Goal: Transaction & Acquisition: Purchase product/service

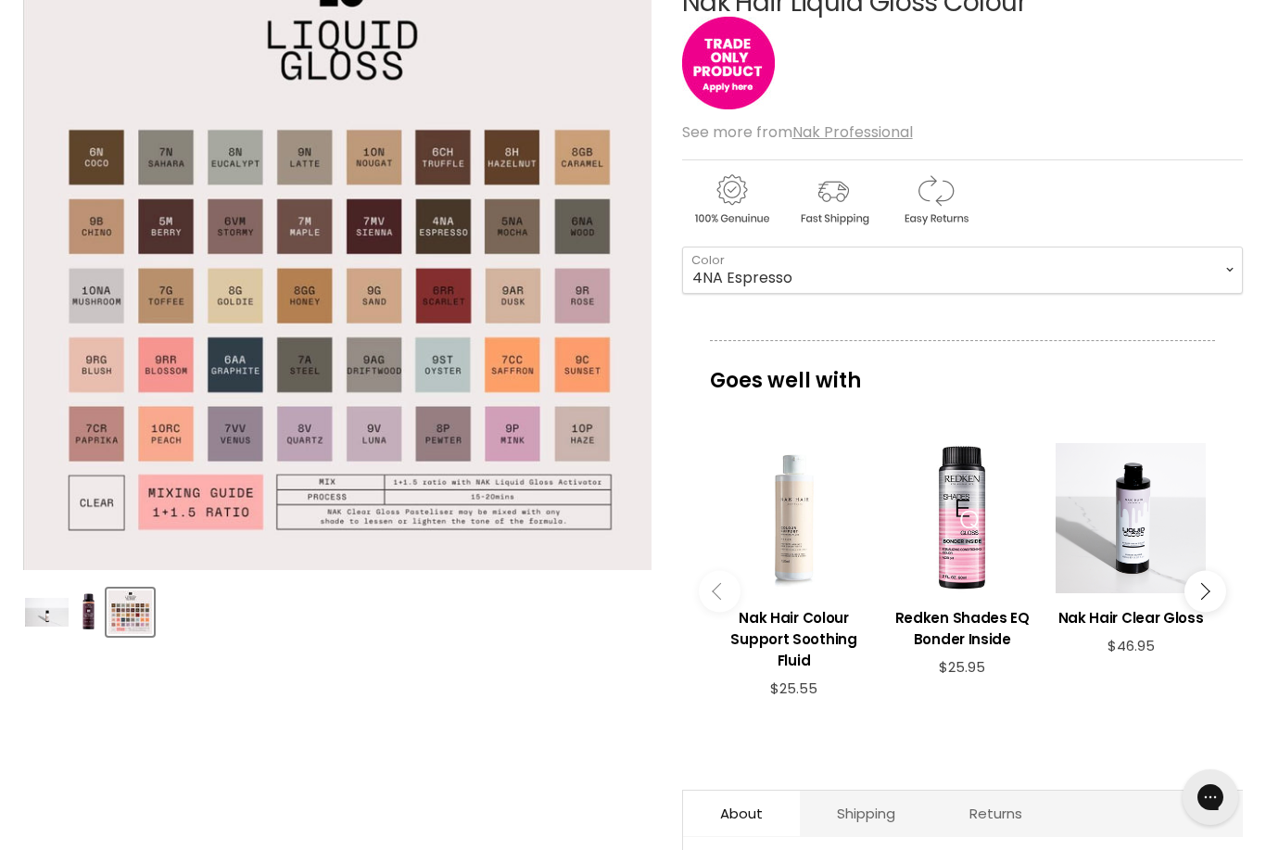
click at [217, 310] on img "Nak Hair Liquid Gloss Colour image. Click or Scroll to Zoom." at bounding box center [337, 256] width 628 height 628
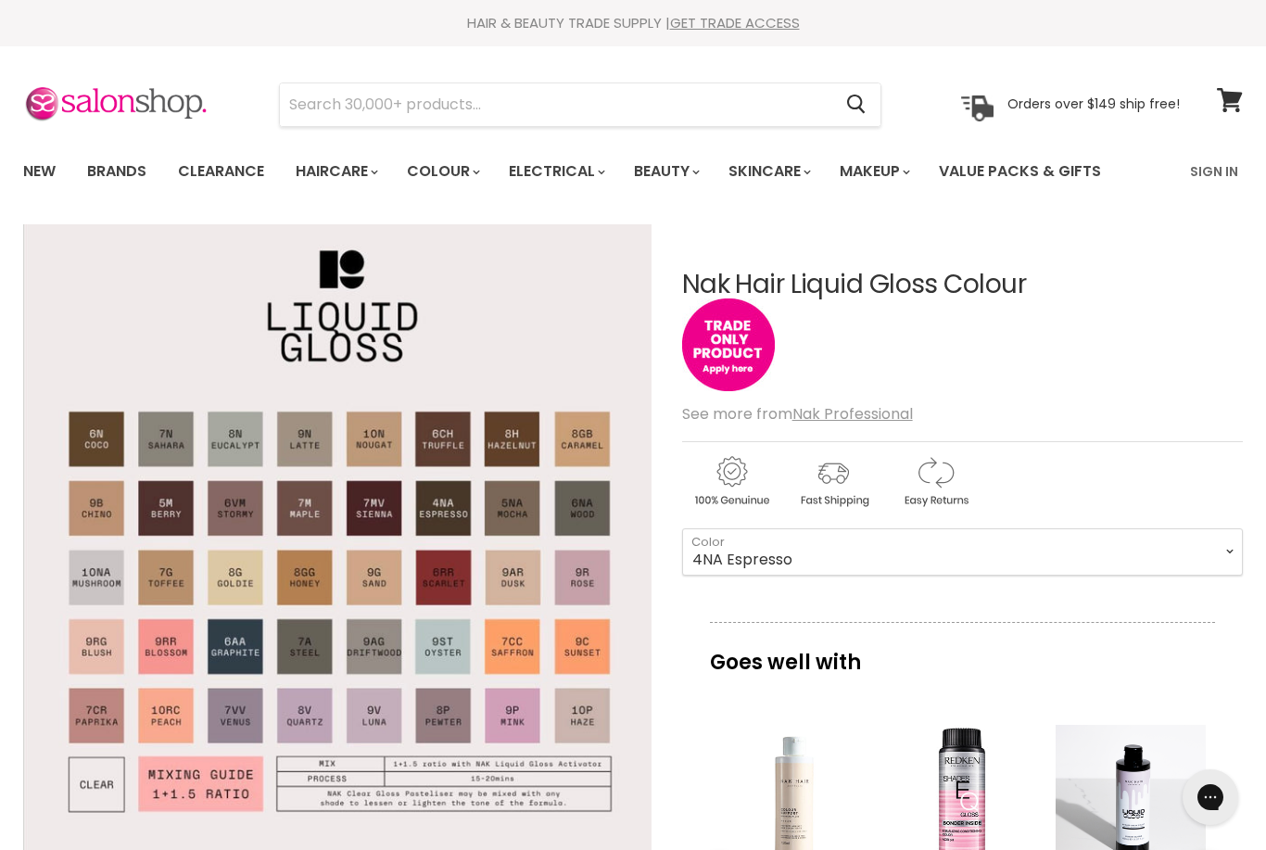
click at [42, 162] on link "New" at bounding box center [39, 171] width 60 height 39
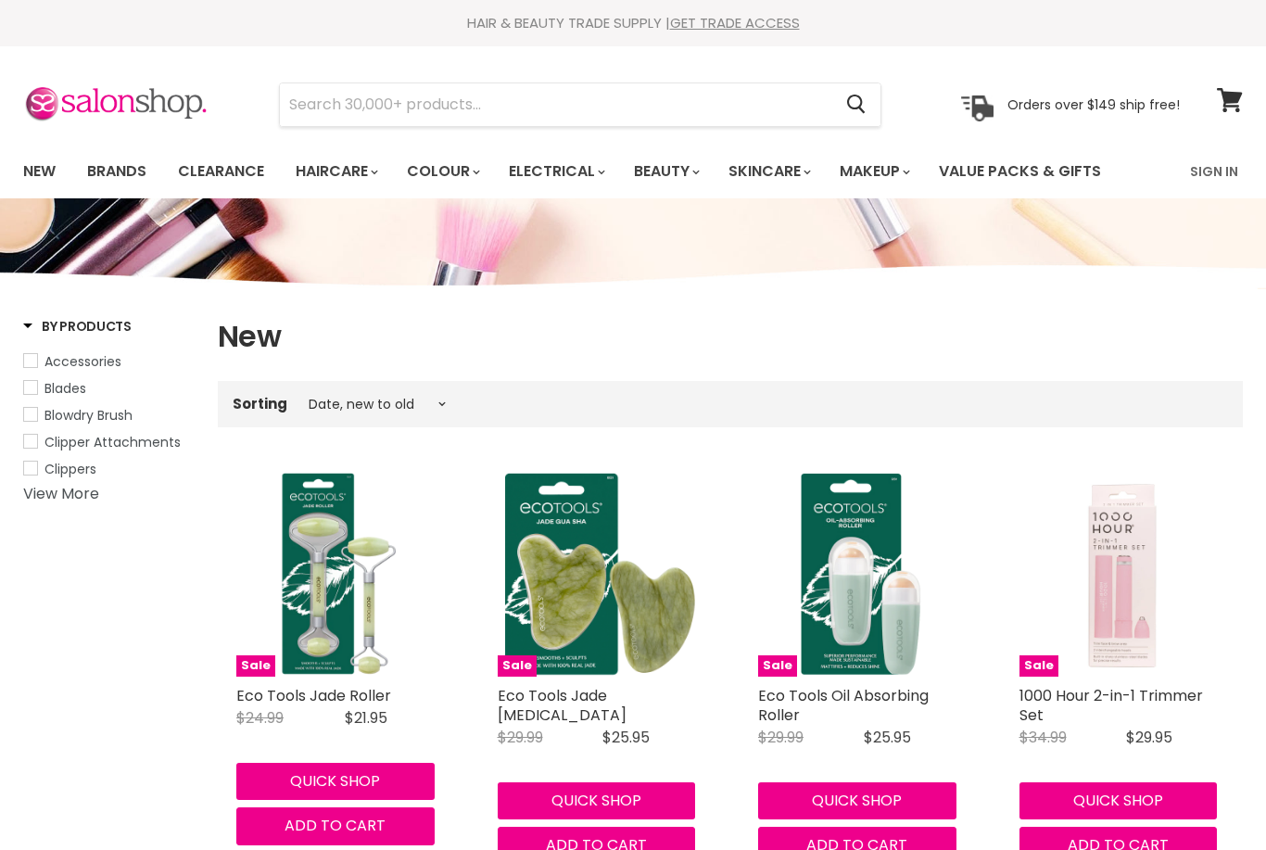
select select "created-descending"
click at [47, 496] on link "View More" at bounding box center [61, 493] width 76 height 21
click at [36, 164] on link "New" at bounding box center [39, 171] width 60 height 39
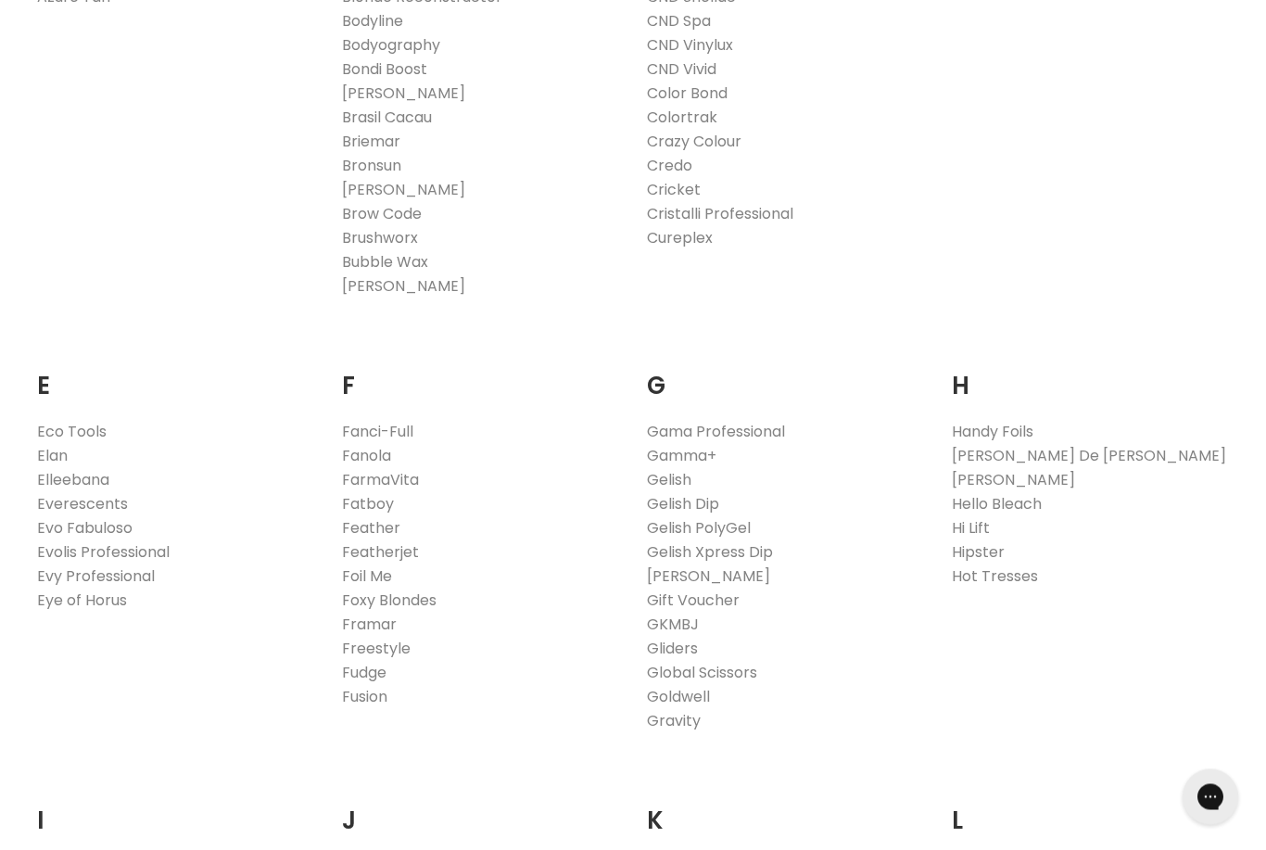
scroll to position [868, 0]
click at [677, 701] on link "Goldwell" at bounding box center [678, 696] width 63 height 21
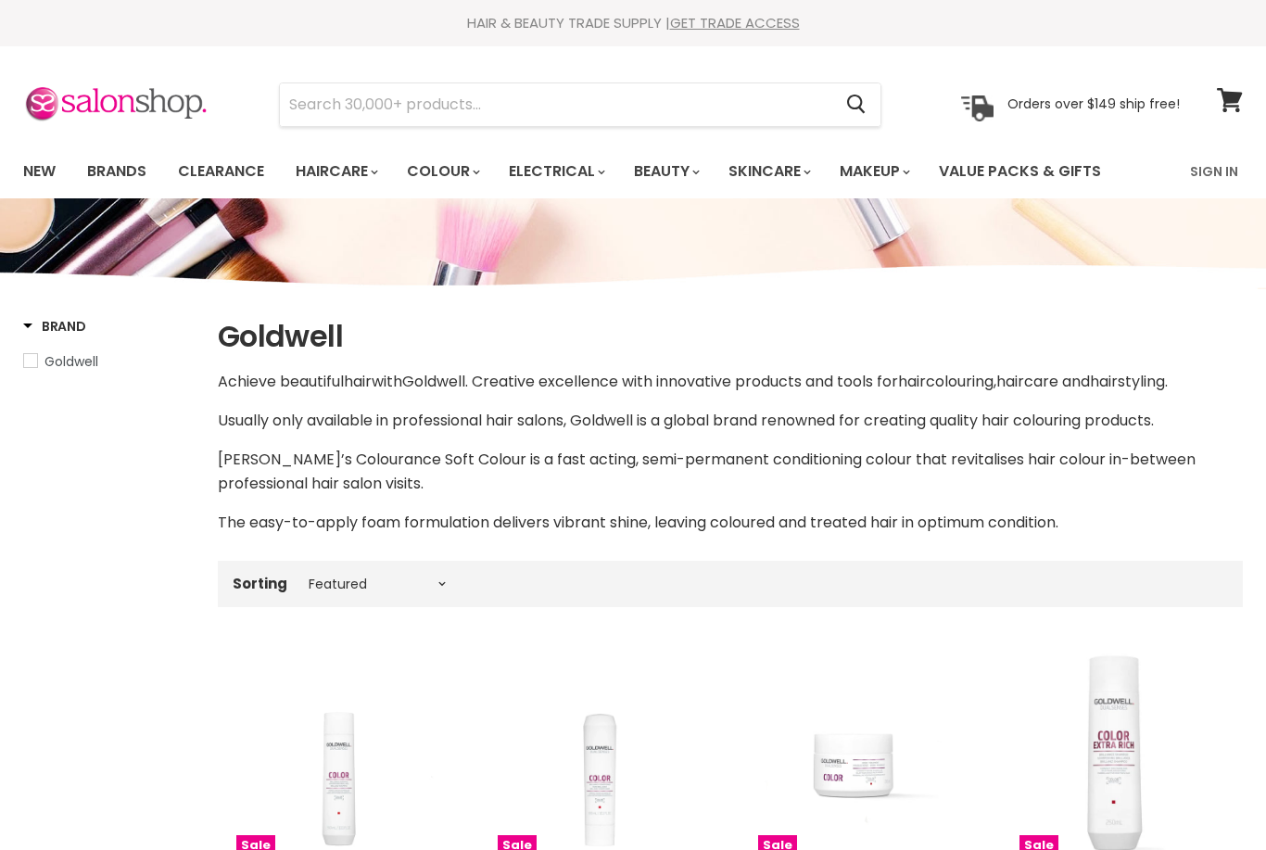
select select "manual"
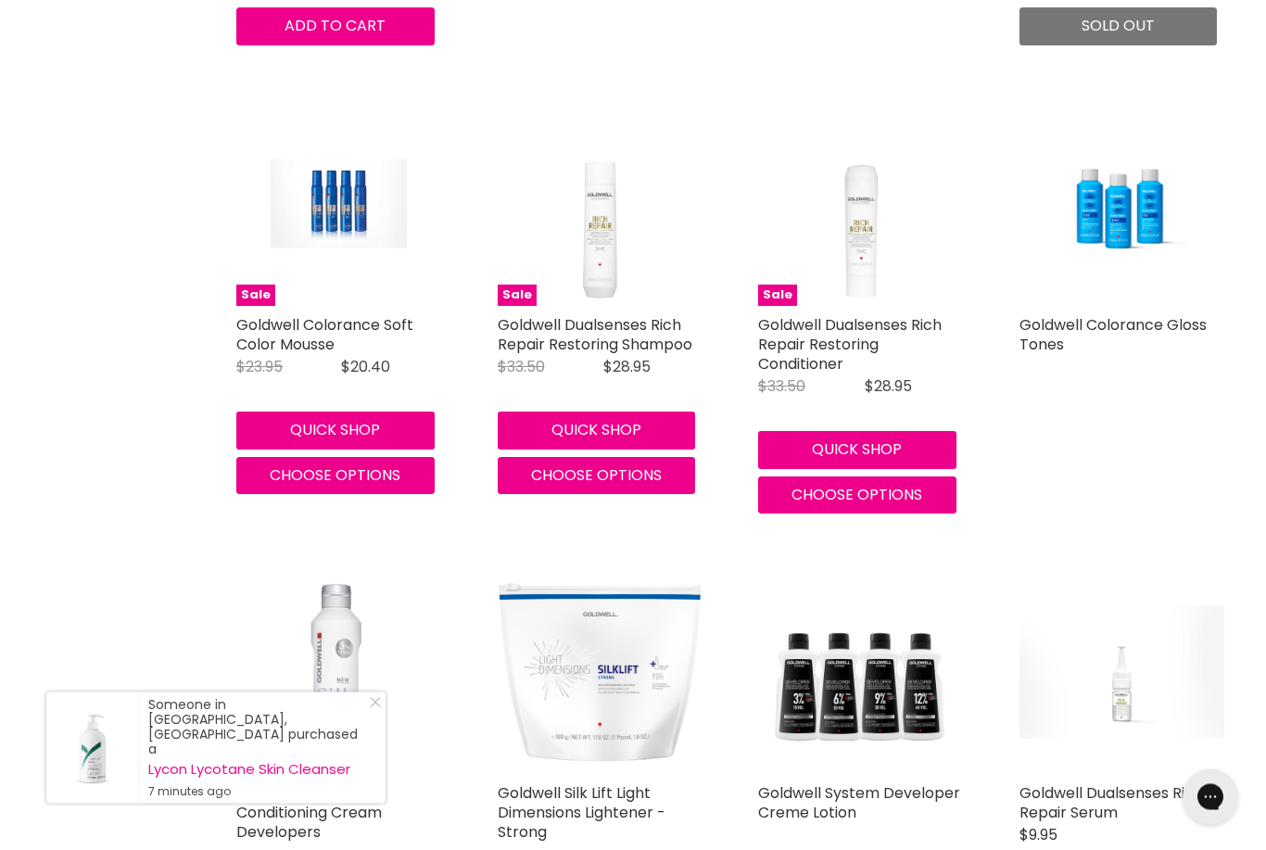
scroll to position [1939, 0]
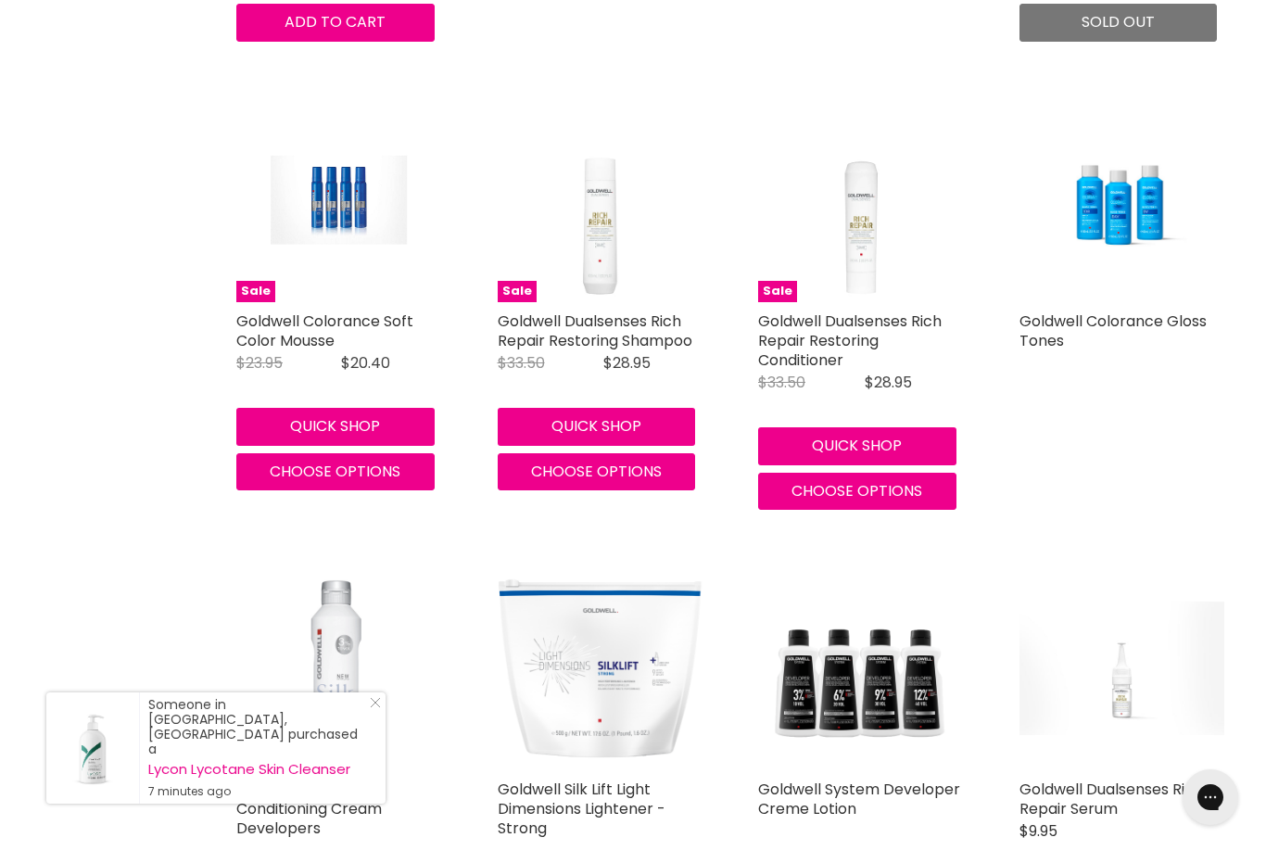
click at [1136, 208] on img "Main content" at bounding box center [1123, 199] width 206 height 133
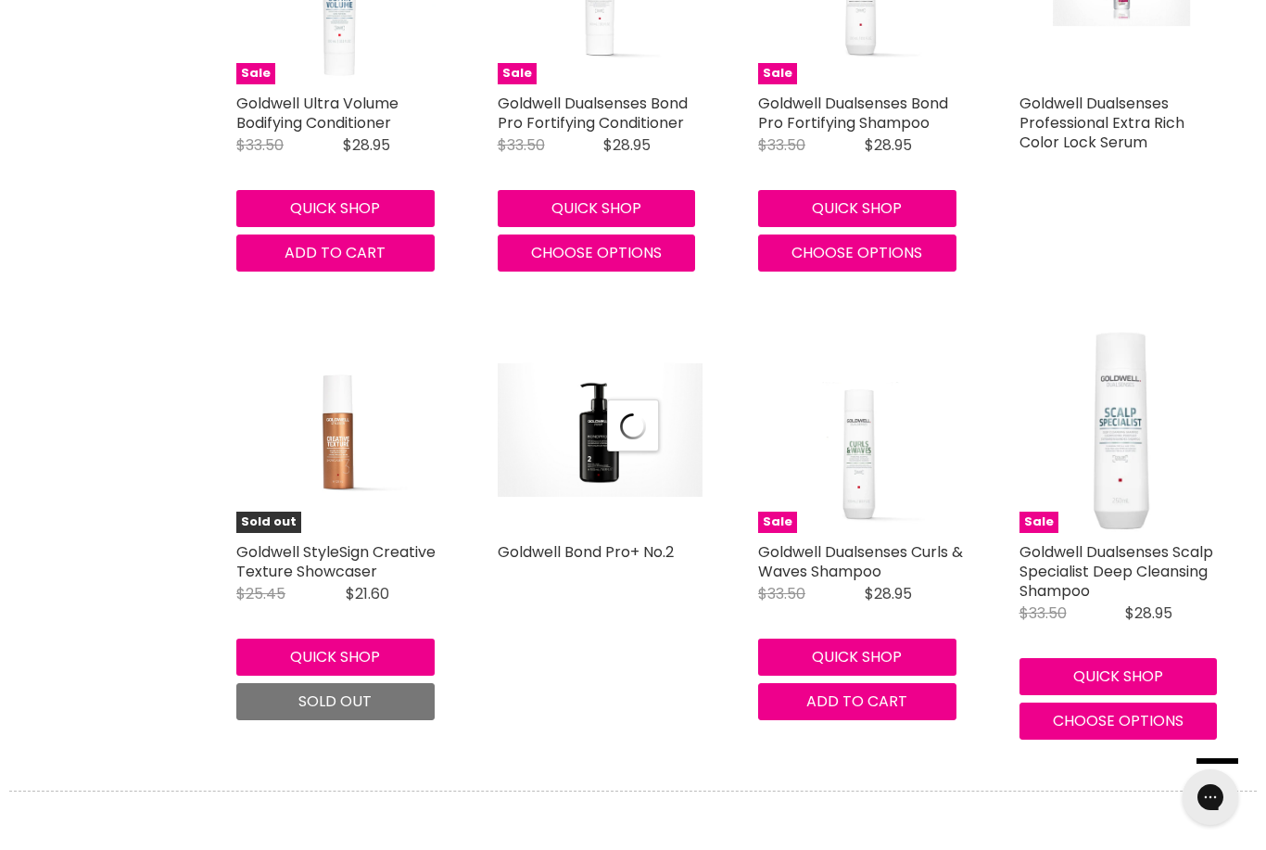
select select "manual"
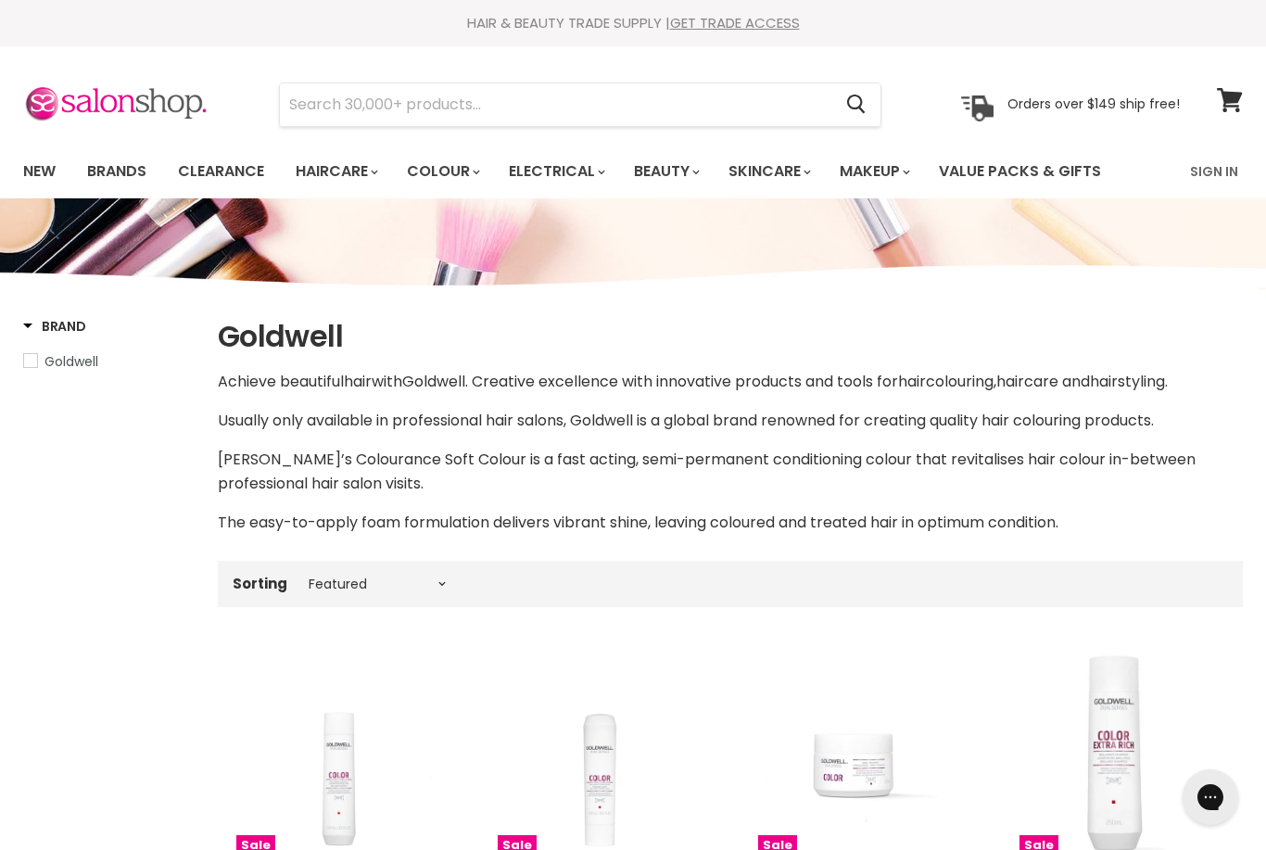
click at [45, 354] on span "Goldwell" at bounding box center [71, 361] width 54 height 19
select select "manual"
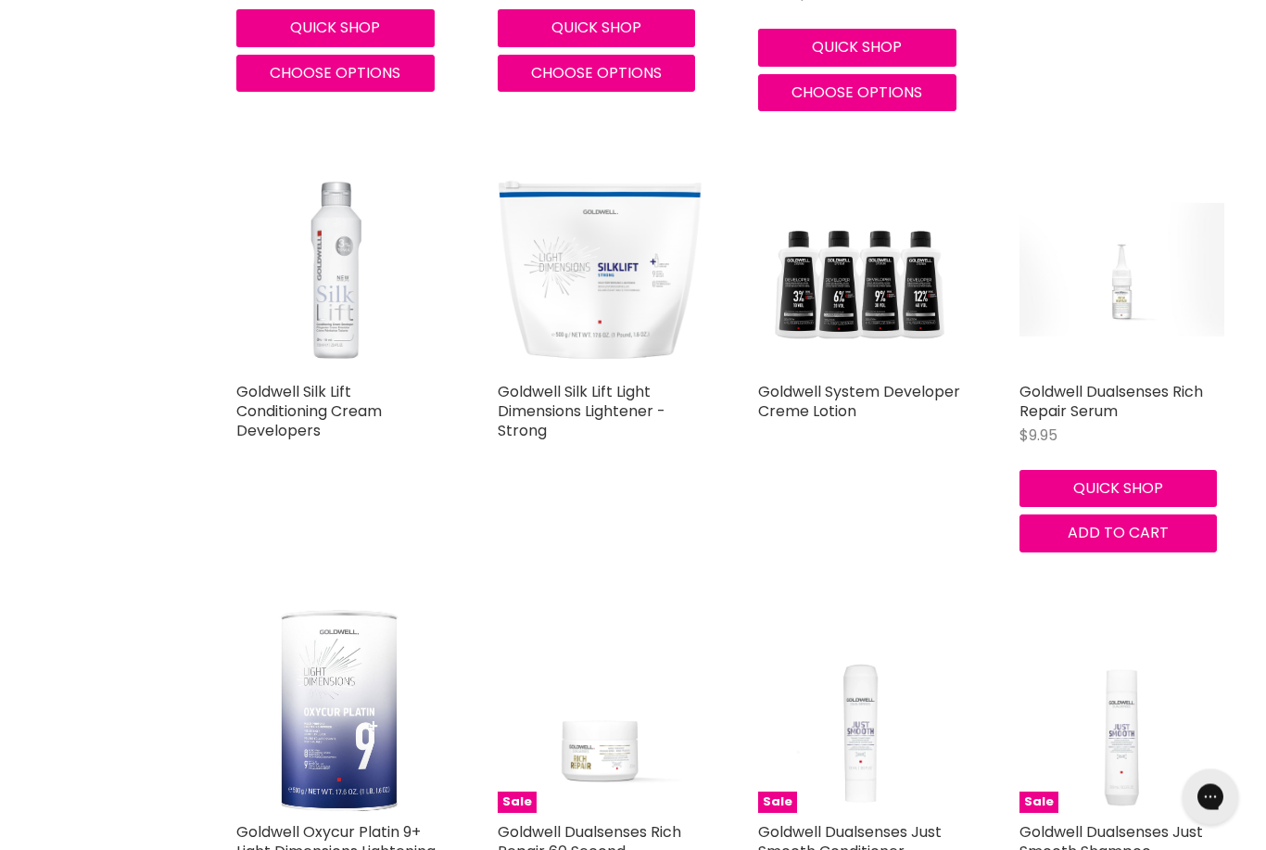
scroll to position [2386, 0]
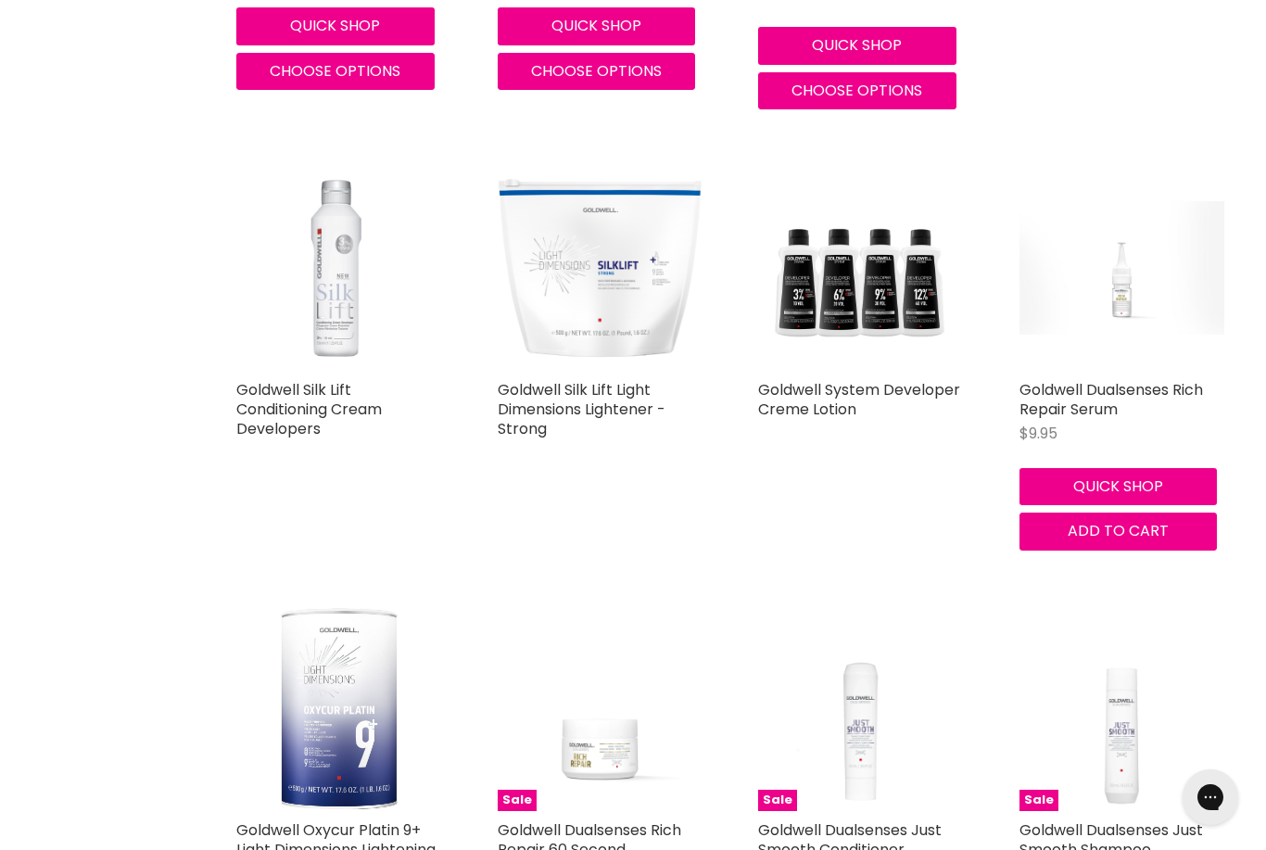
click at [873, 260] on img "Main content" at bounding box center [861, 268] width 206 height 206
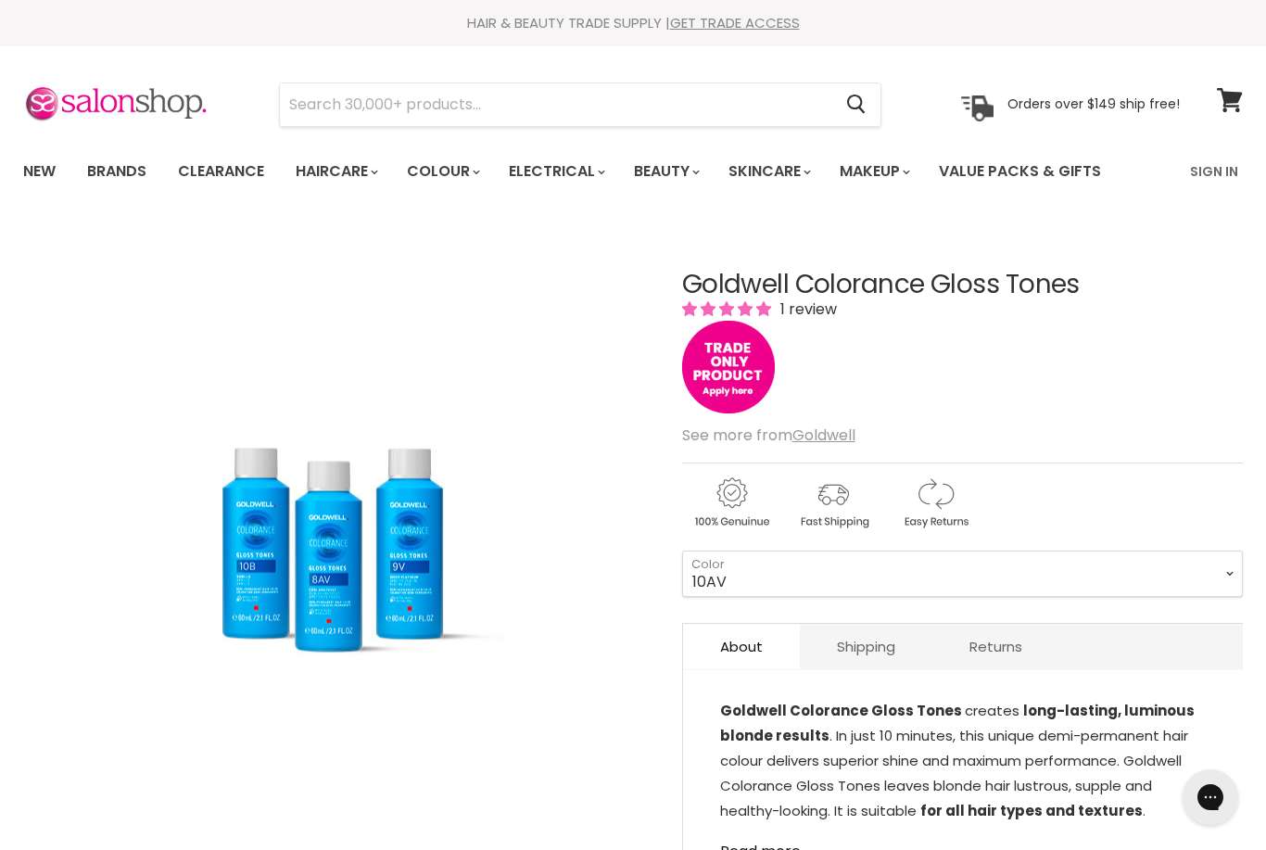
select select "10AV"
click at [570, 489] on img "Goldwell Colorance Gloss Tones image. Click or Scroll to Zoom." at bounding box center [337, 538] width 526 height 342
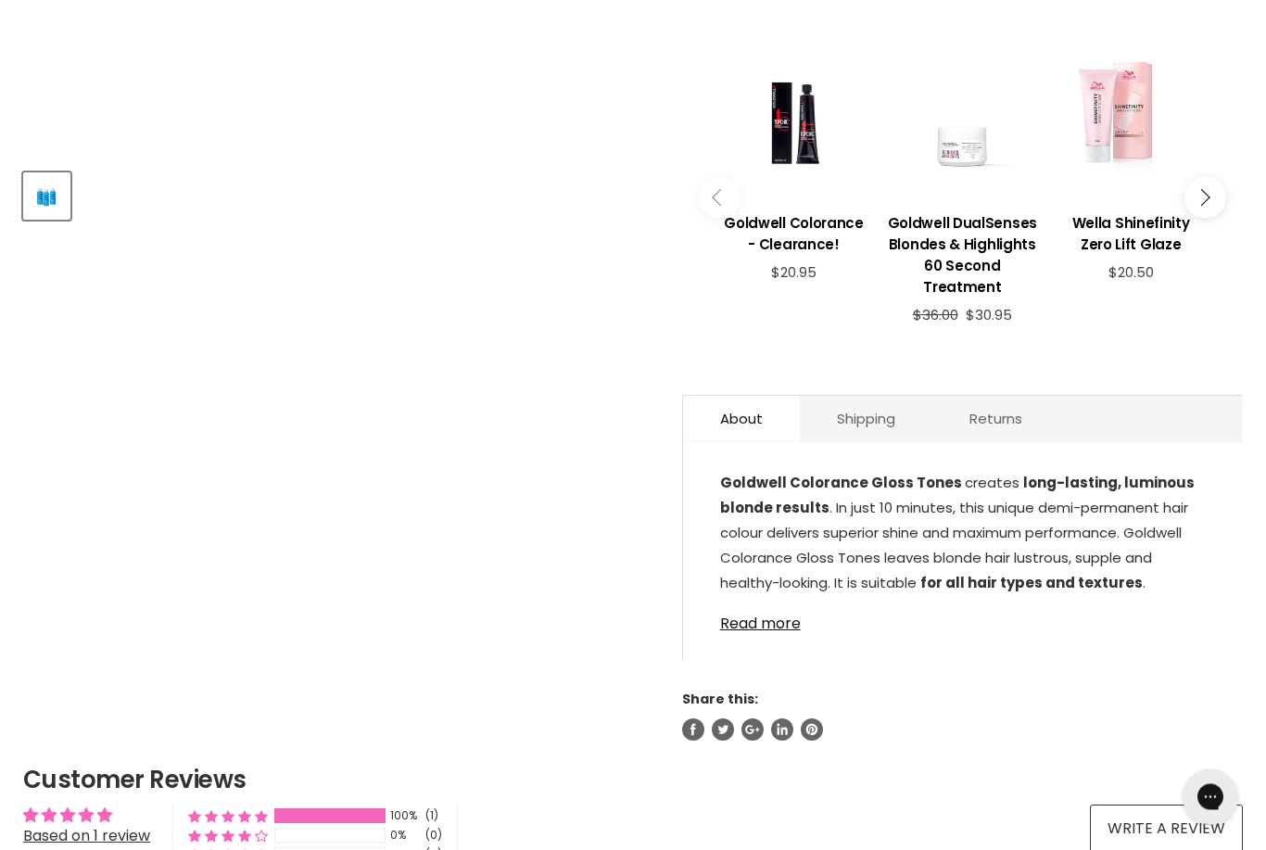
scroll to position [698, 0]
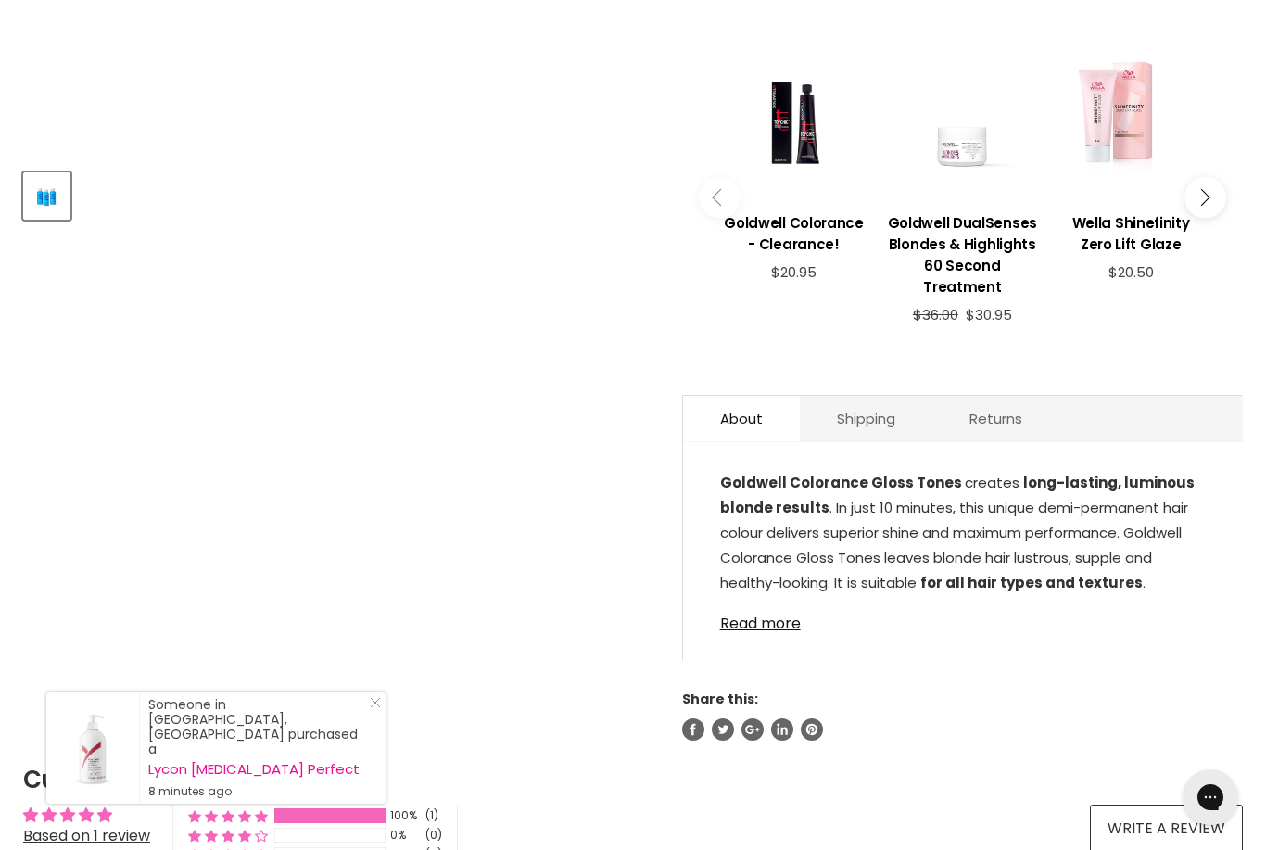
click at [755, 628] on link "Read more" at bounding box center [963, 618] width 486 height 28
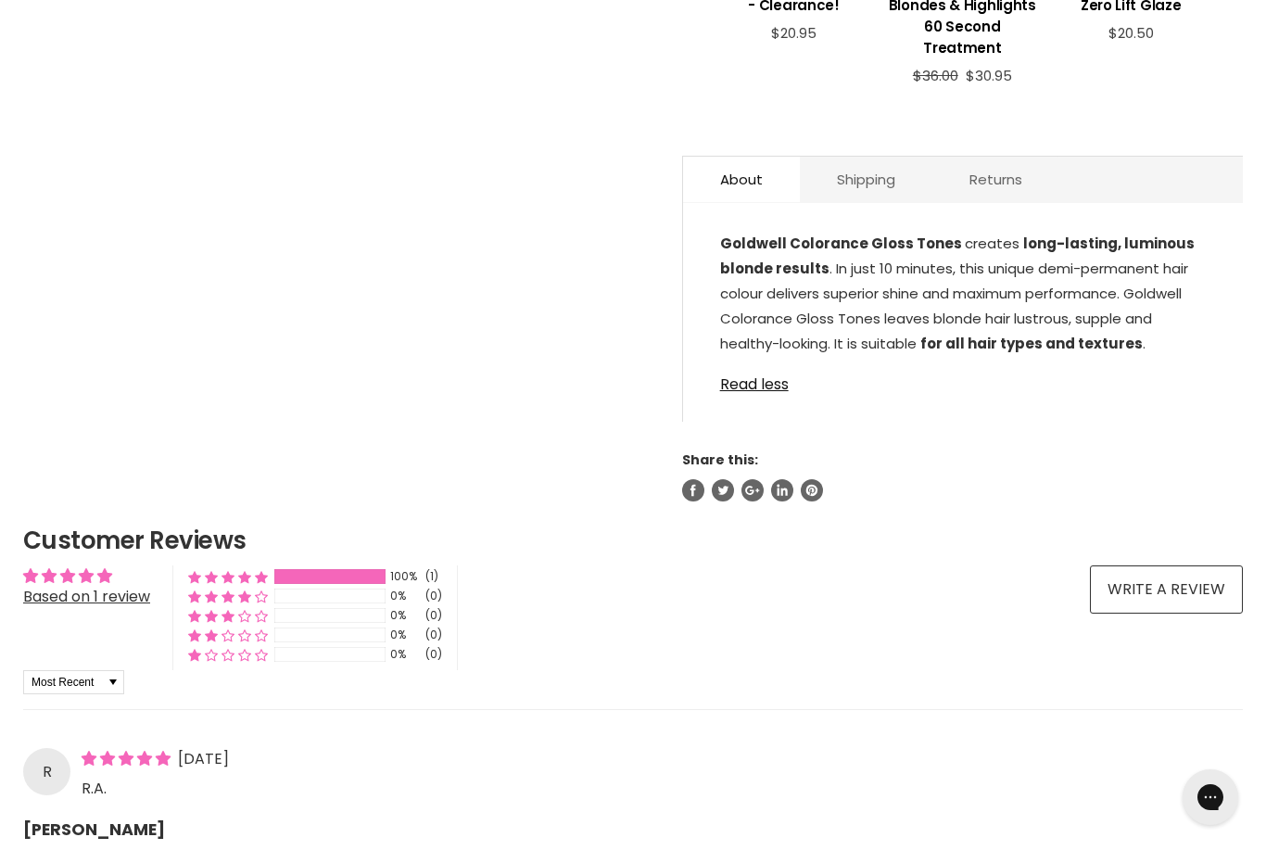
scroll to position [931, 0]
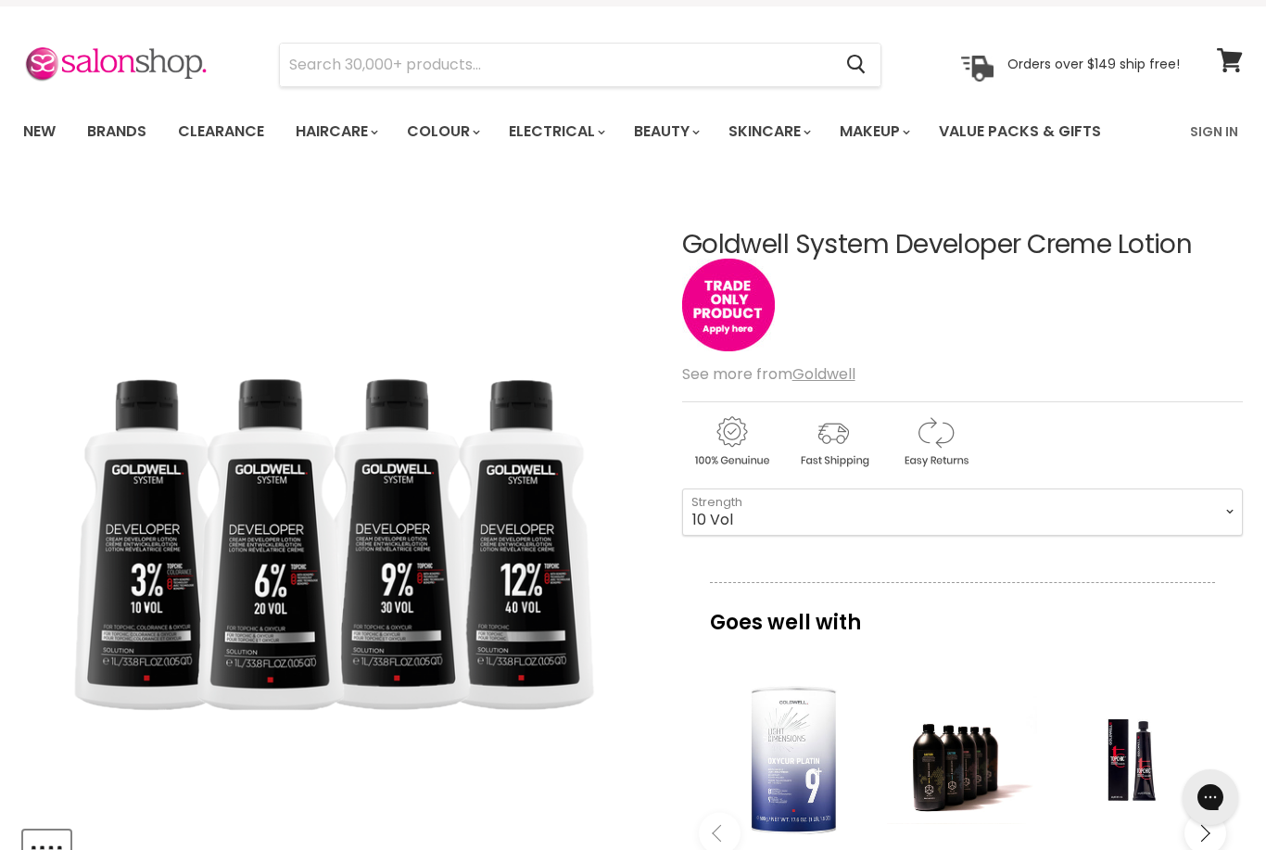
click at [285, 503] on img "Goldwell System Developer Creme Lotion image. Click or Scroll to Zoom." at bounding box center [337, 498] width 628 height 628
click at [950, 757] on div "Main content" at bounding box center [962, 760] width 150 height 150
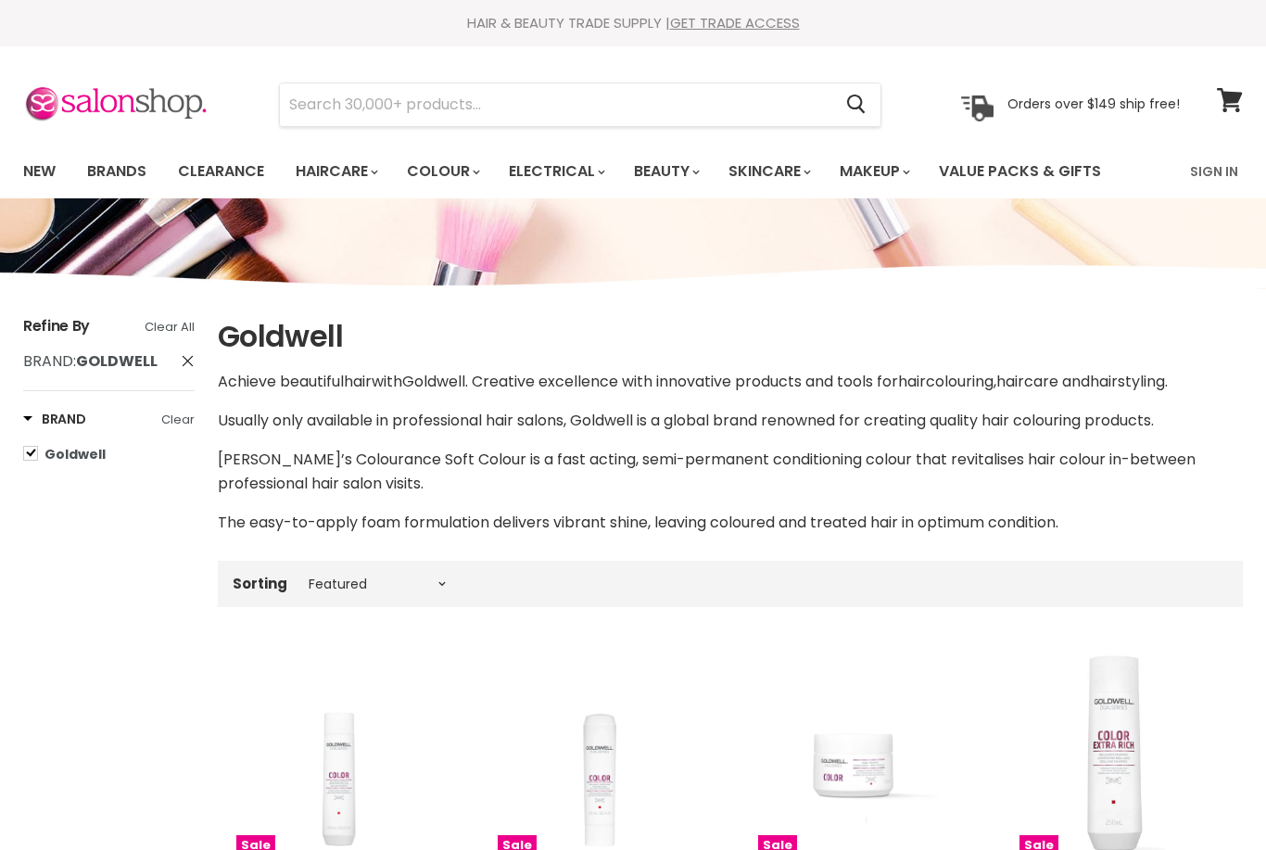
select select "manual"
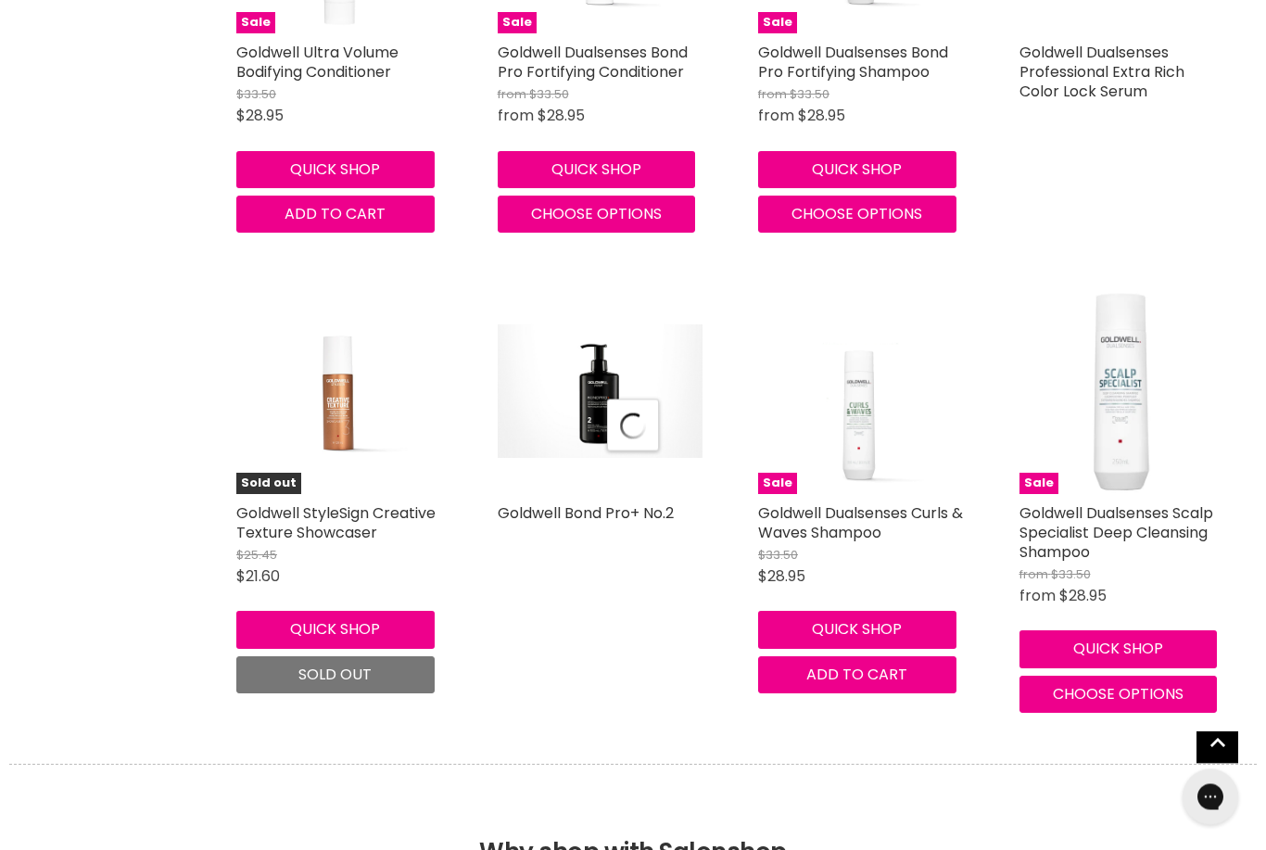
select select "manual"
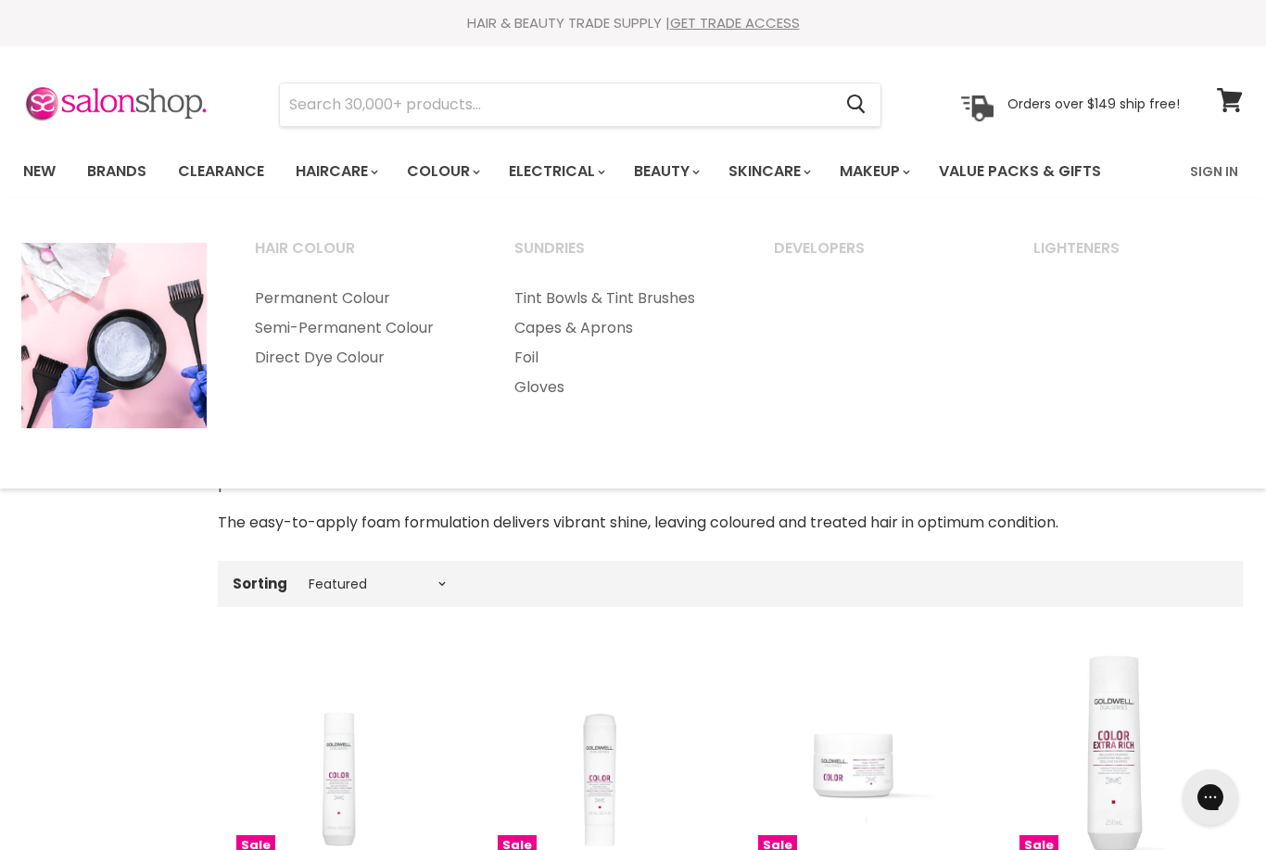
click at [279, 331] on link "Semi-Permanent Colour" at bounding box center [360, 328] width 256 height 30
click at [305, 330] on link "Semi-Permanent Colour" at bounding box center [360, 328] width 256 height 30
click at [283, 324] on link "Semi-Permanent Colour" at bounding box center [360, 328] width 256 height 30
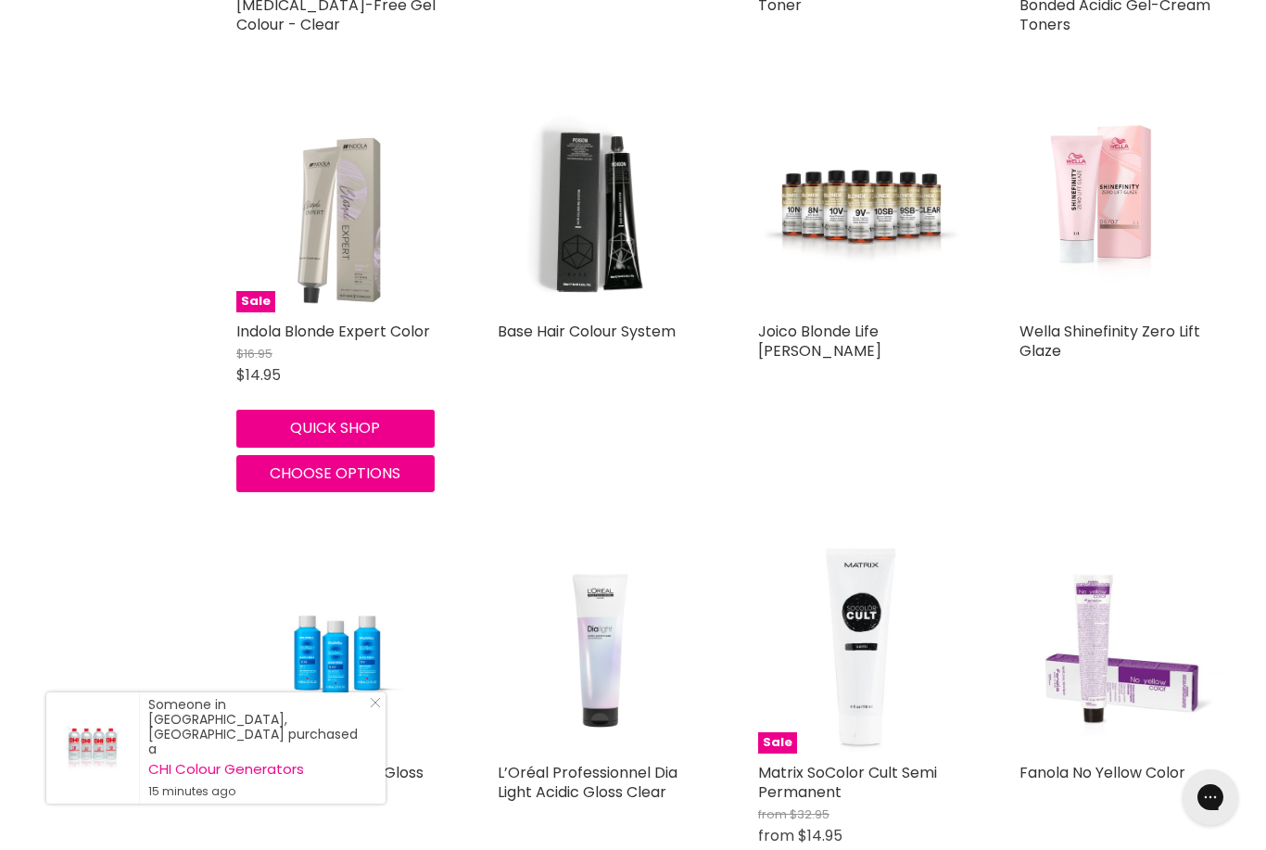
scroll to position [1055, 0]
click at [893, 167] on img "Main content" at bounding box center [861, 211] width 206 height 134
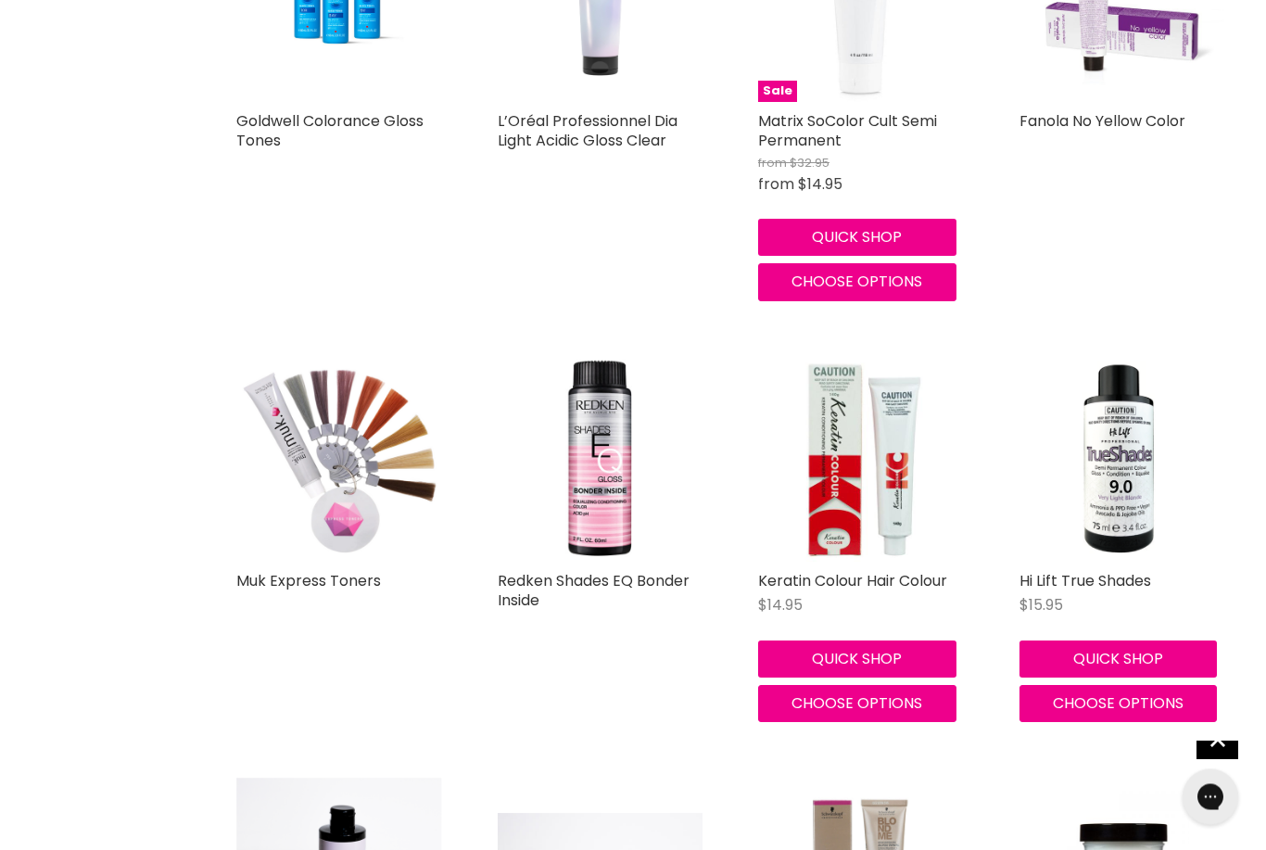
scroll to position [1708, 0]
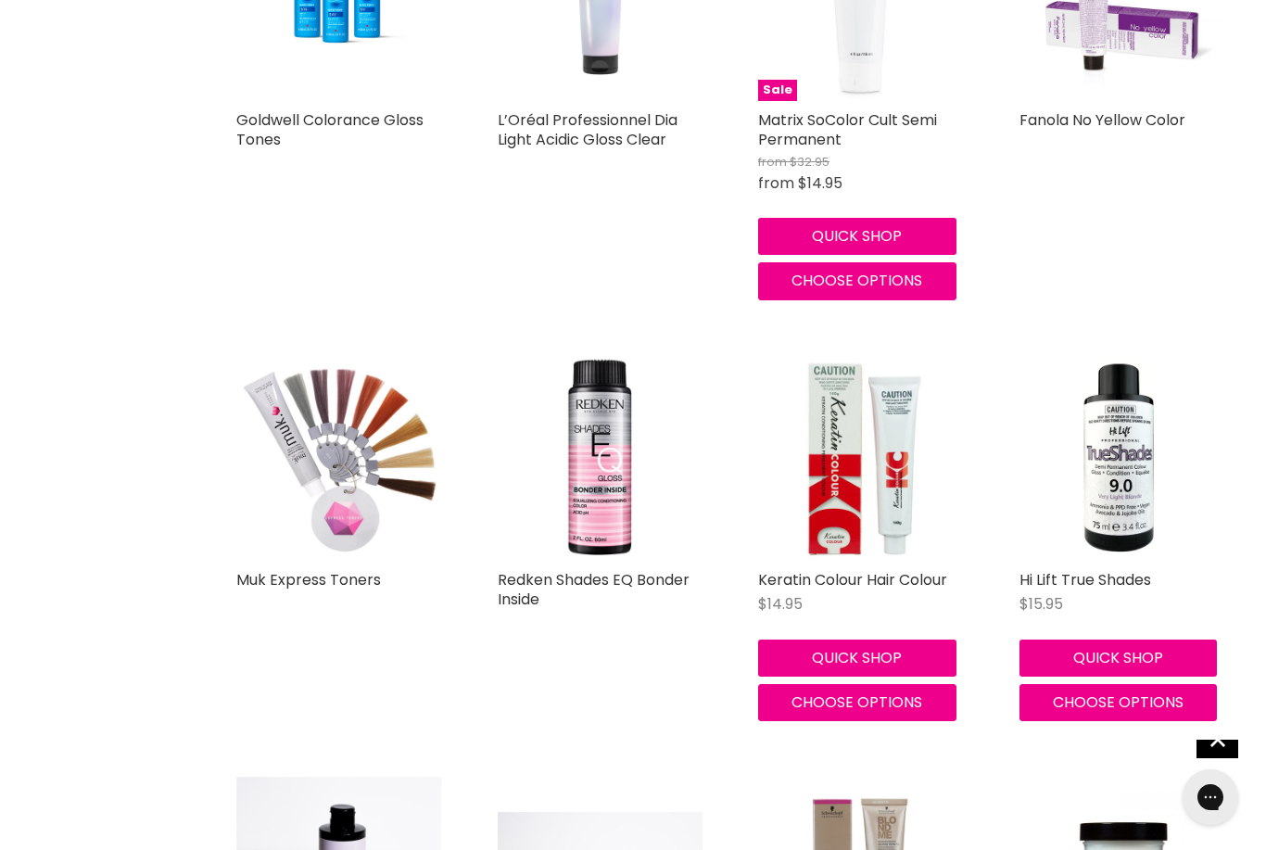
click at [366, 422] on img "Main content" at bounding box center [338, 459] width 205 height 206
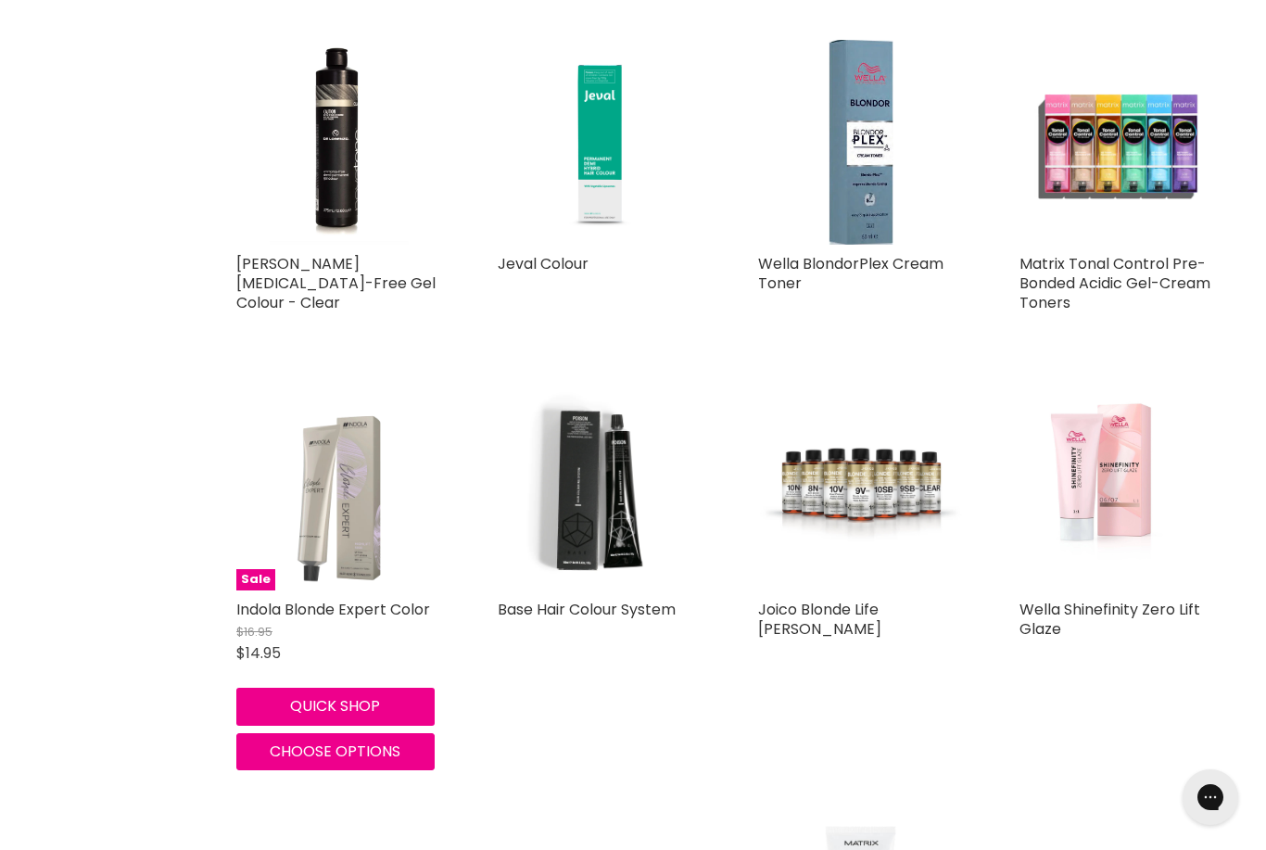
scroll to position [788, 0]
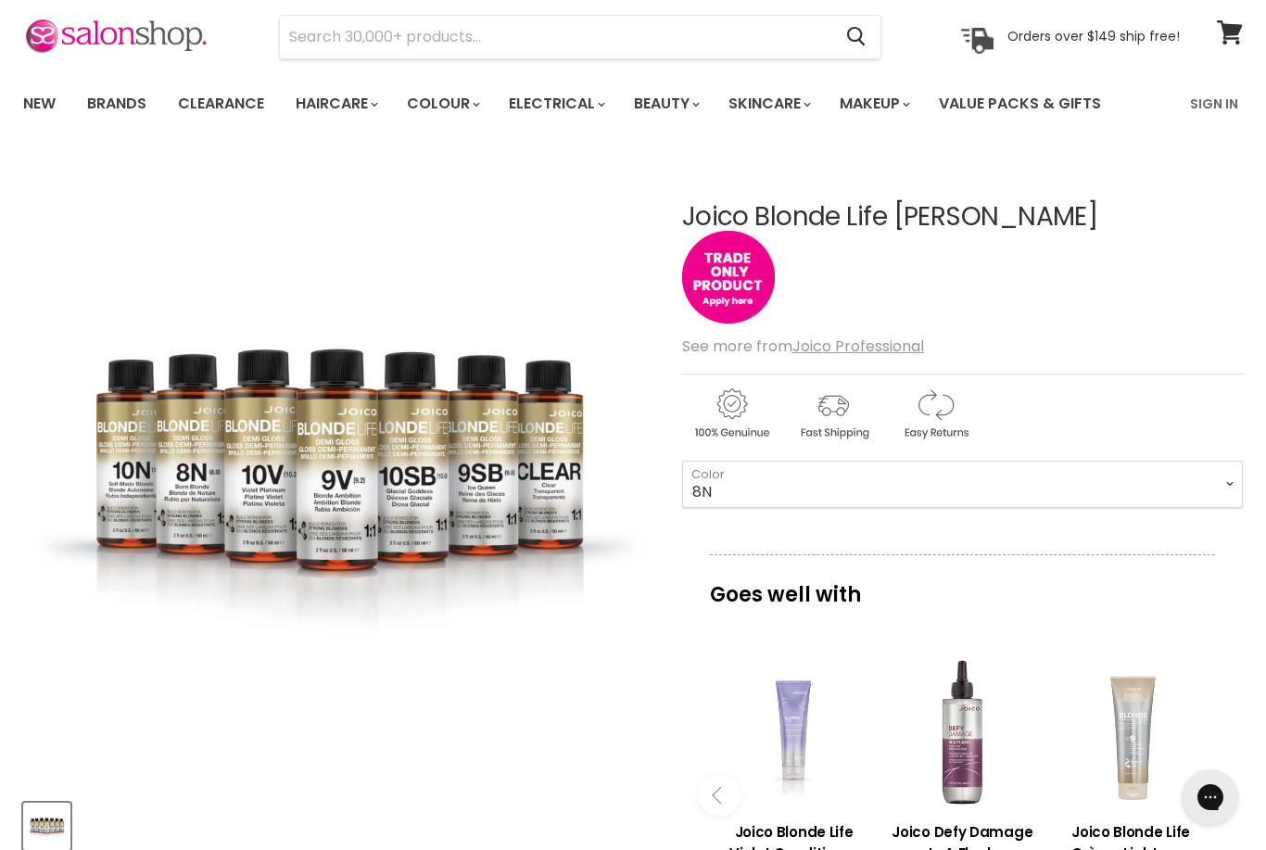
scroll to position [11, 0]
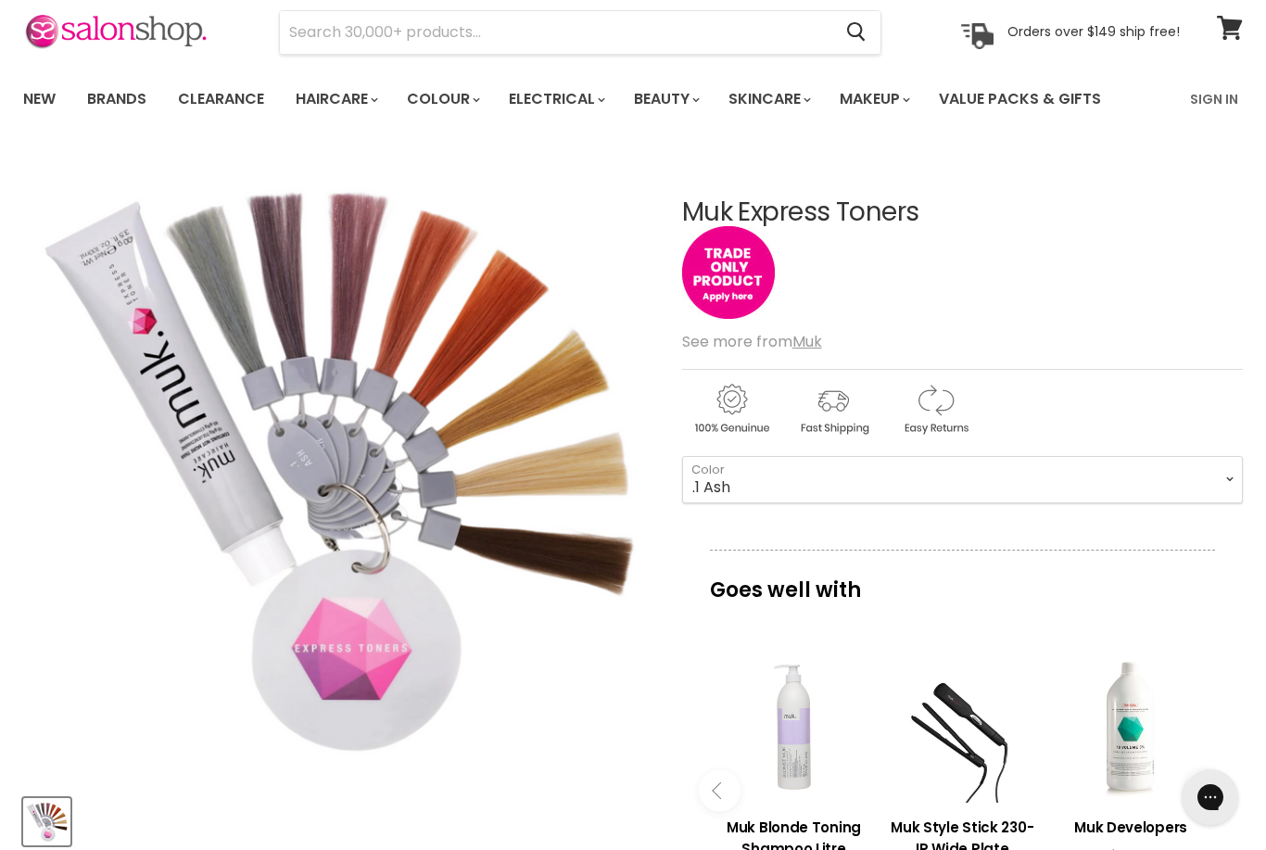
click at [315, 407] on img "Muk Express Toners image. Click or Scroll to Zoom." at bounding box center [355, 488] width 720 height 722
